Goal: Register for event/course

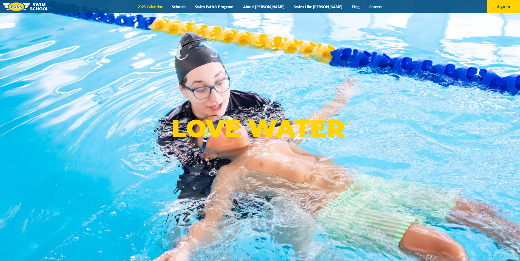
click at [167, 7] on link "2025 Calendar" at bounding box center [150, 6] width 34 height 5
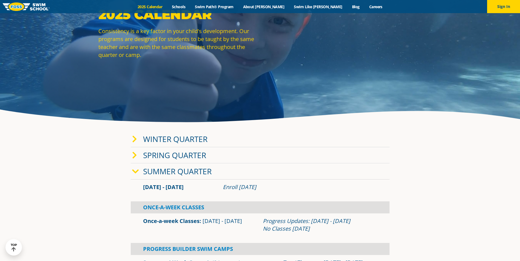
click at [162, 140] on link "Winter Quarter" at bounding box center [175, 139] width 64 height 10
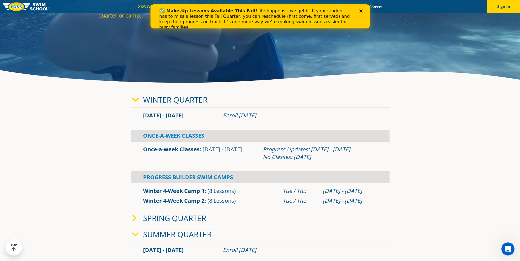
scroll to position [82, 0]
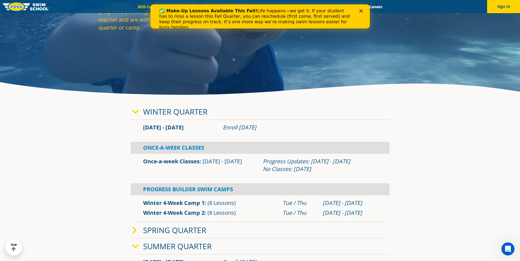
click at [173, 115] on link "Winter Quarter" at bounding box center [175, 112] width 64 height 10
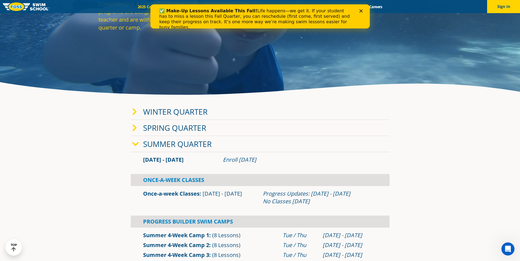
click at [159, 146] on link "Summer Quarter" at bounding box center [177, 144] width 68 height 10
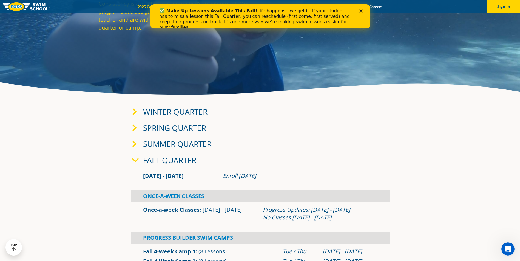
click at [159, 157] on link "Fall Quarter" at bounding box center [169, 160] width 53 height 10
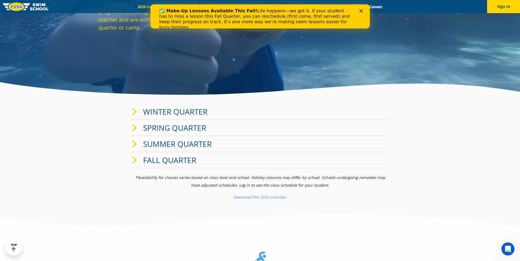
click at [159, 157] on link "Fall Quarter" at bounding box center [169, 160] width 53 height 10
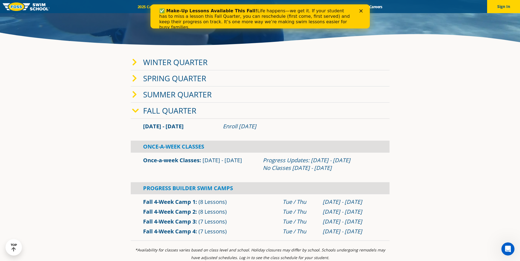
scroll to position [137, 0]
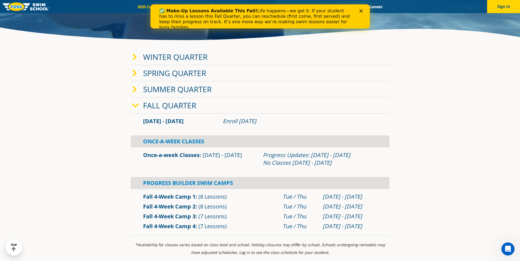
click at [173, 197] on link "Fall 4-Week Camp 1" at bounding box center [169, 196] width 52 height 7
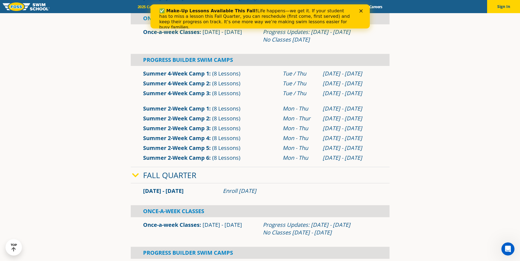
scroll to position [219, 0]
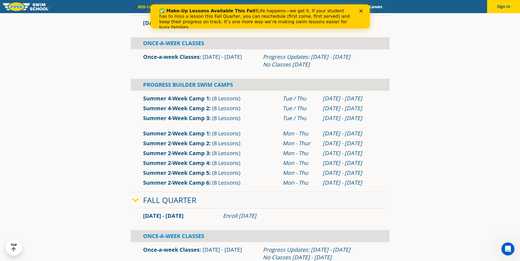
click at [360, 9] on div "✅ Make-Up Lessons Available This Fall! Life happens—we get it. If your student …" at bounding box center [260, 19] width 202 height 25
click at [359, 13] on div "✅ Make-Up Lessons Available This Fall! Life happens—we get it. If your student …" at bounding box center [260, 19] width 202 height 25
click at [362, 10] on icon "Close" at bounding box center [360, 10] width 3 height 3
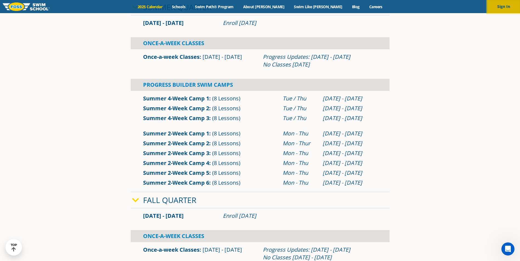
click at [502, 4] on button "Sign In" at bounding box center [503, 6] width 33 height 13
